Goal: Transaction & Acquisition: Purchase product/service

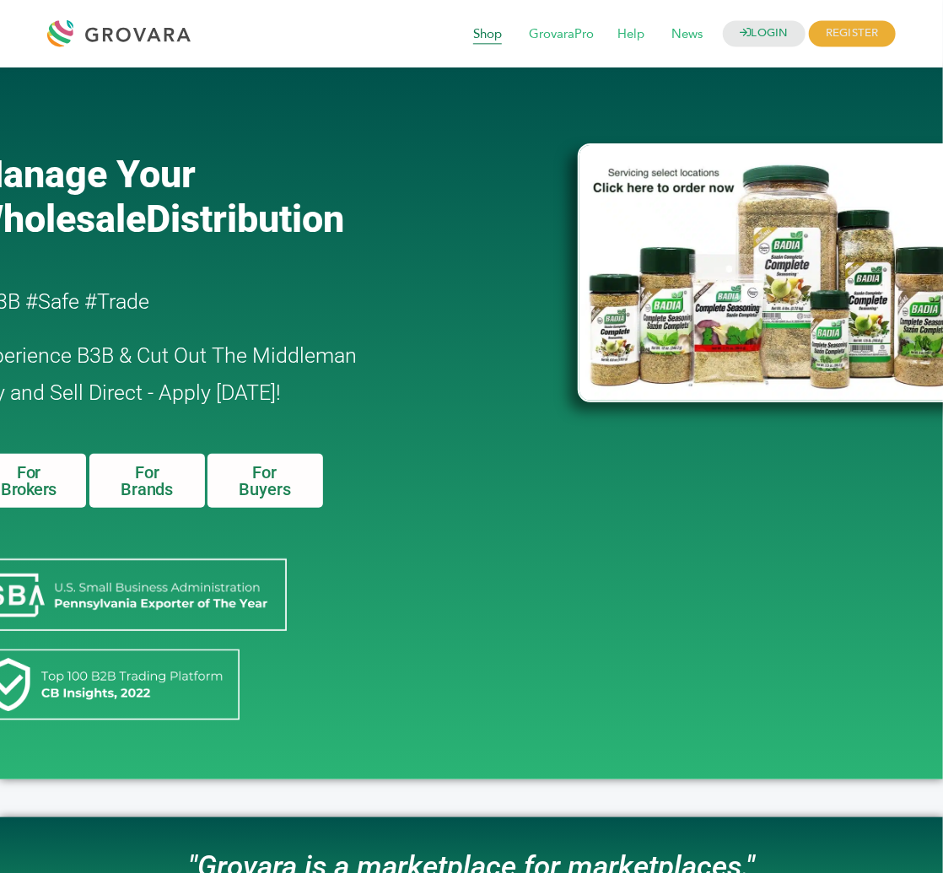
click at [489, 30] on span "Shop" at bounding box center [487, 35] width 52 height 32
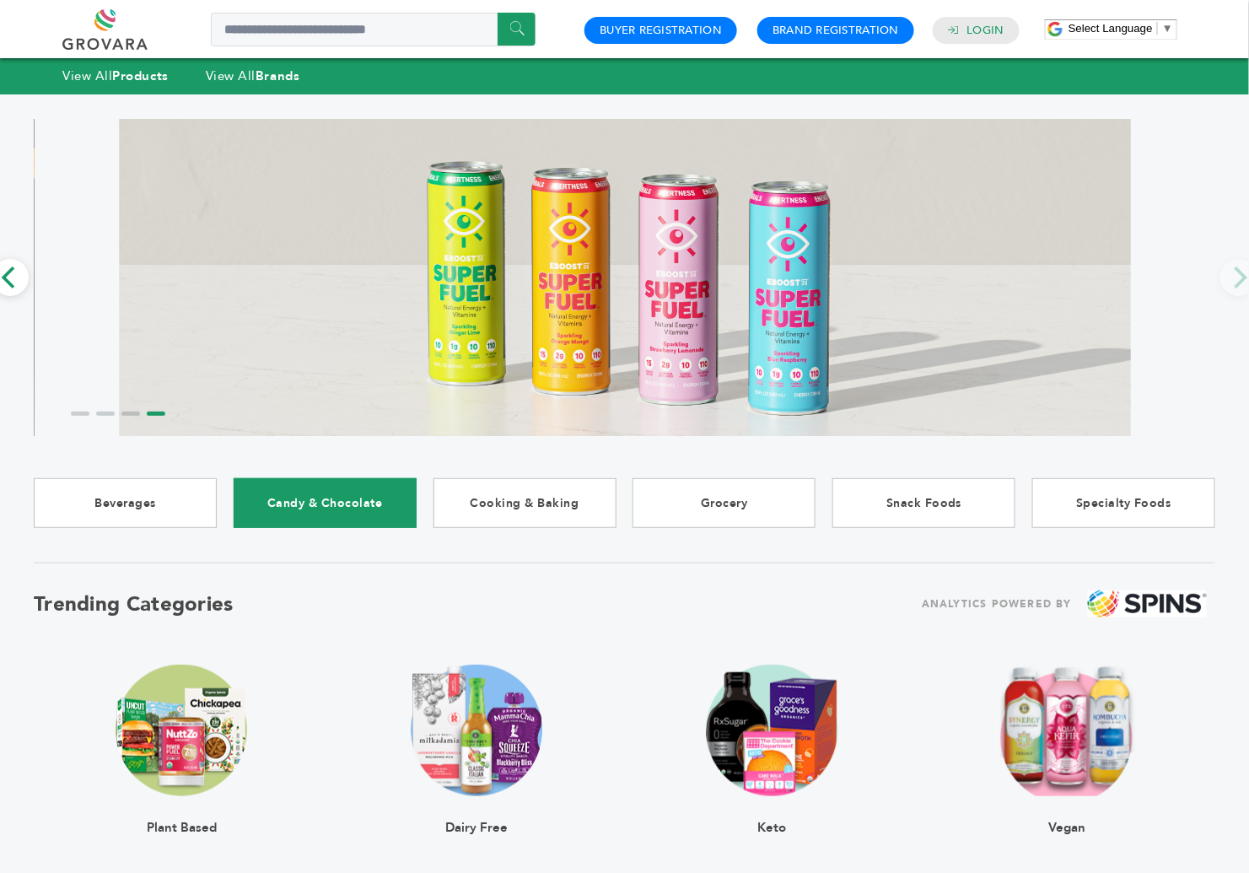
click at [343, 493] on link "Candy & Chocolate" at bounding box center [325, 503] width 183 height 50
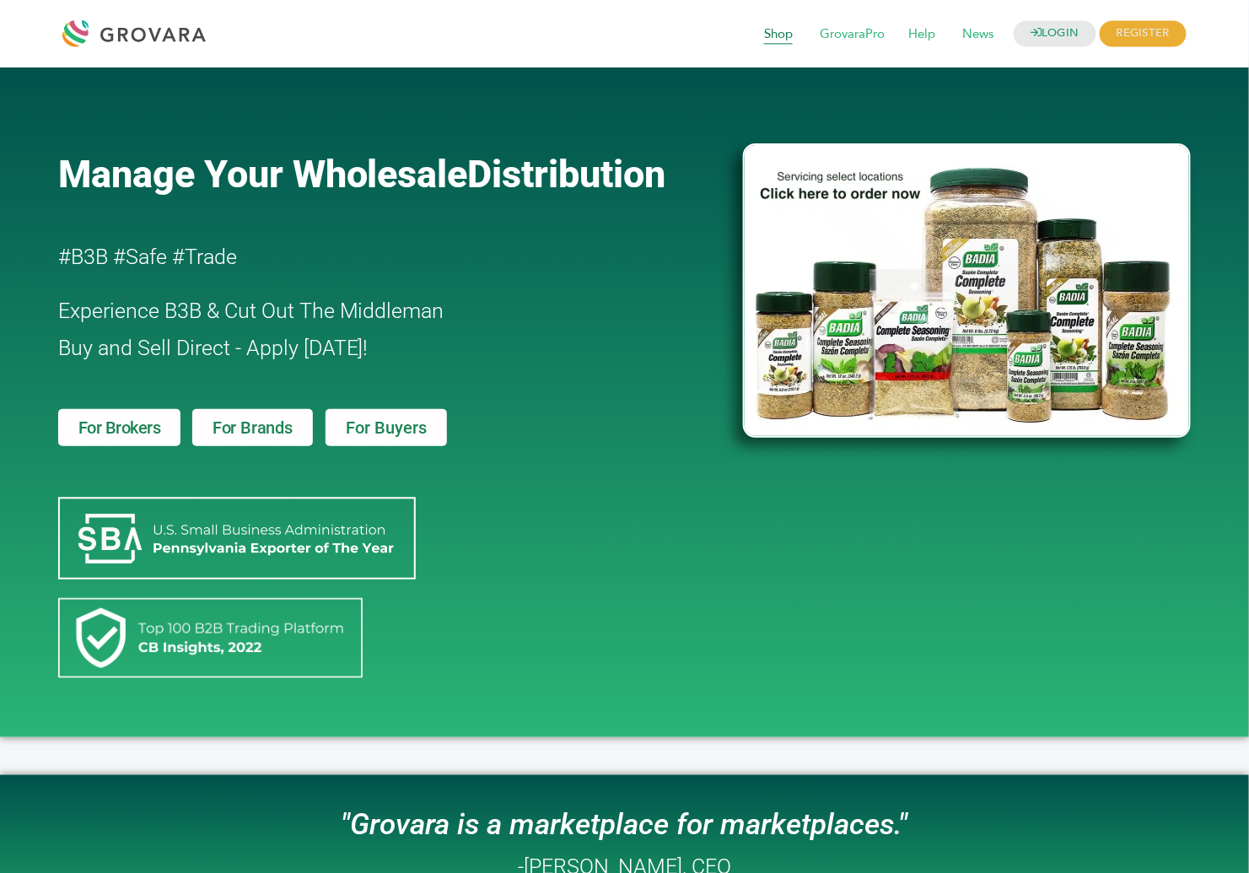
click at [771, 37] on span "Shop" at bounding box center [778, 35] width 52 height 32
